Goal: Find specific page/section: Find specific page/section

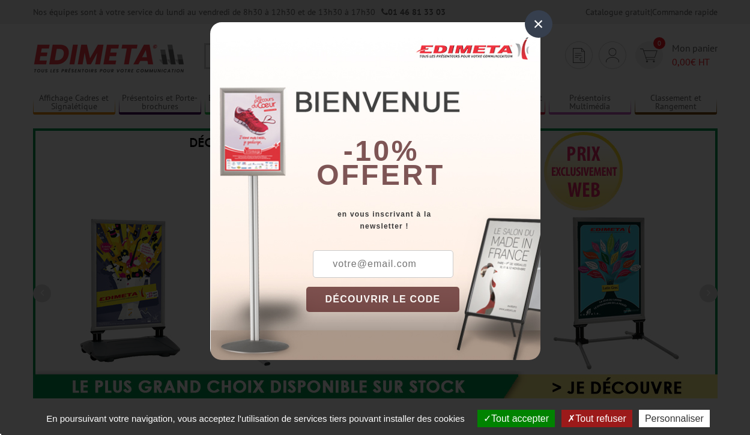
click at [514, 418] on button "Tout accepter" at bounding box center [515, 418] width 77 height 17
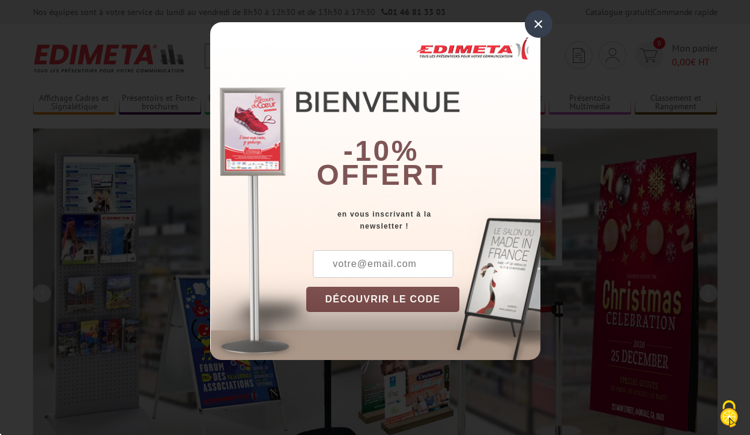
click at [538, 24] on div "×" at bounding box center [539, 24] width 28 height 28
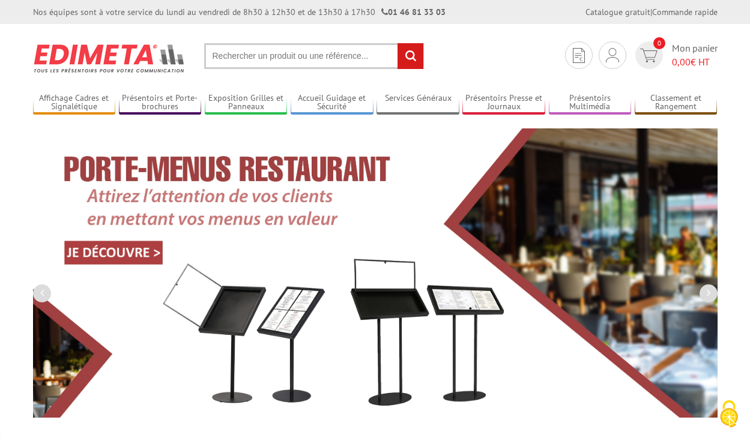
click at [0, 0] on div "Nos équipes sont à votre service du lundi au vendredi de 8h30 à 12h30 et de 13h…" at bounding box center [375, 12] width 750 height 24
click at [74, 103] on link "Affichage Cadres et Signalétique" at bounding box center [74, 103] width 83 height 20
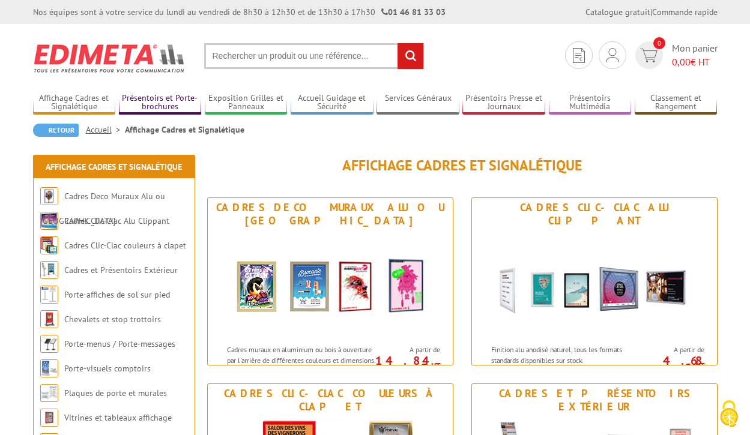
click at [160, 103] on link "Présentoirs et Porte-brochures" at bounding box center [160, 103] width 83 height 20
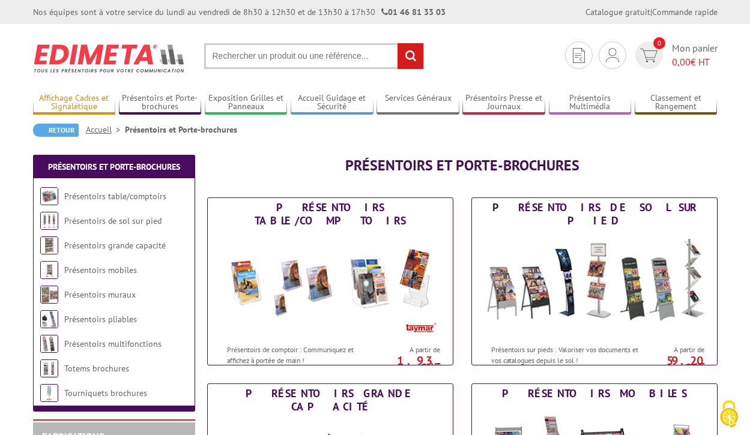
click at [74, 103] on link "Affichage Cadres et Signalétique" at bounding box center [74, 103] width 83 height 20
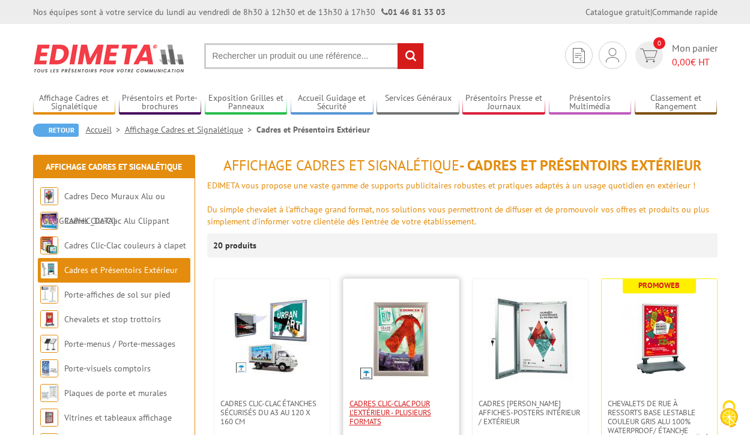
click at [400, 412] on span "Cadres Clic-Clac pour l'extérieur - PLUSIEURS FORMATS" at bounding box center [400, 412] width 103 height 27
